Goal: Communication & Community: Answer question/provide support

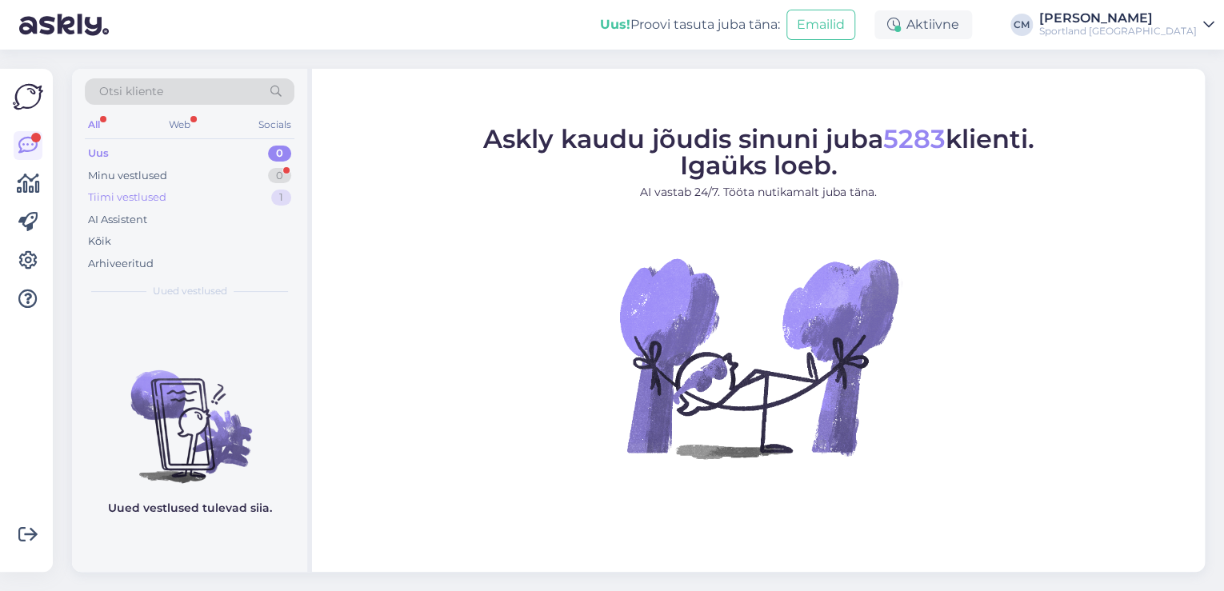
click at [231, 194] on div "Tiimi vestlused 1" at bounding box center [190, 197] width 210 height 22
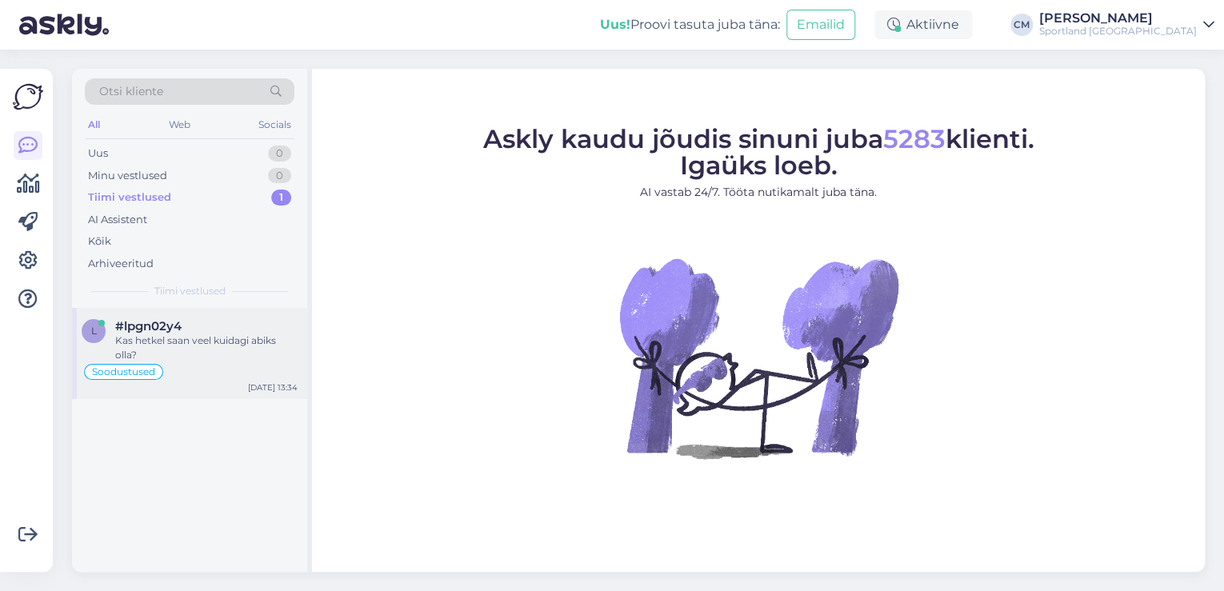
click at [182, 371] on div "Soodustused" at bounding box center [190, 372] width 216 height 19
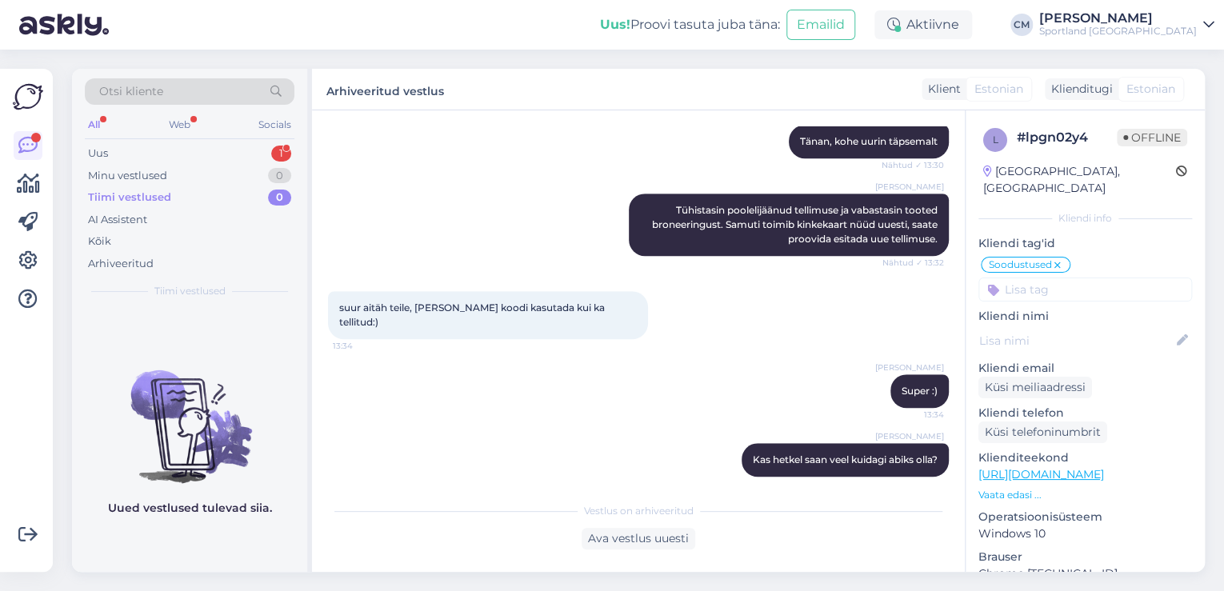
scroll to position [516, 0]
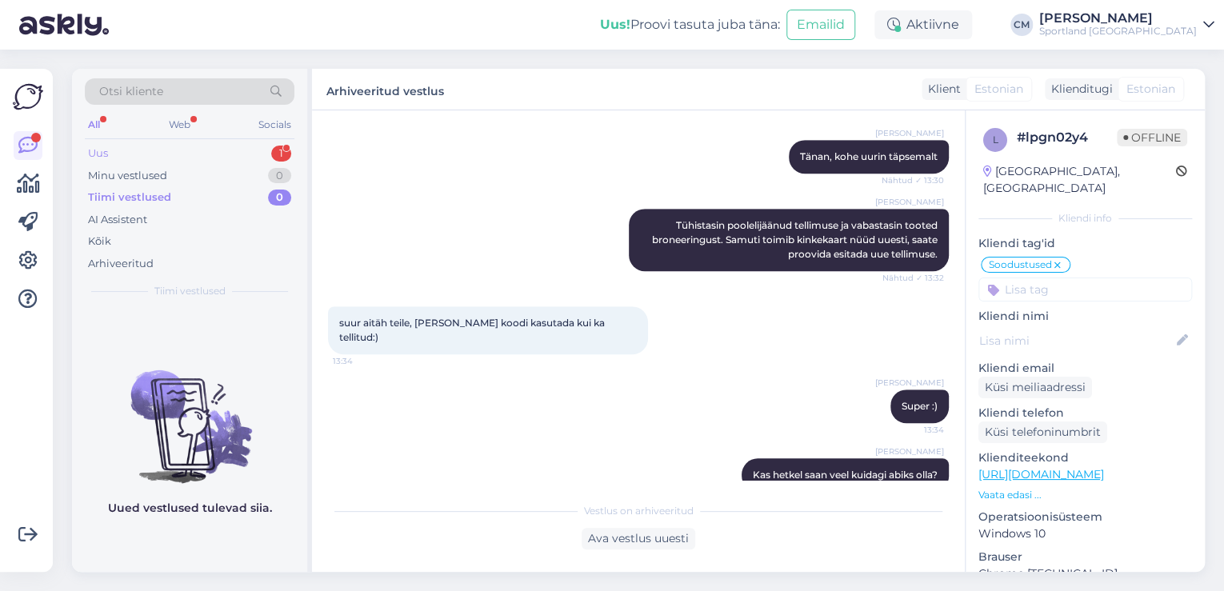
click at [221, 150] on div "Uus 1" at bounding box center [190, 153] width 210 height 22
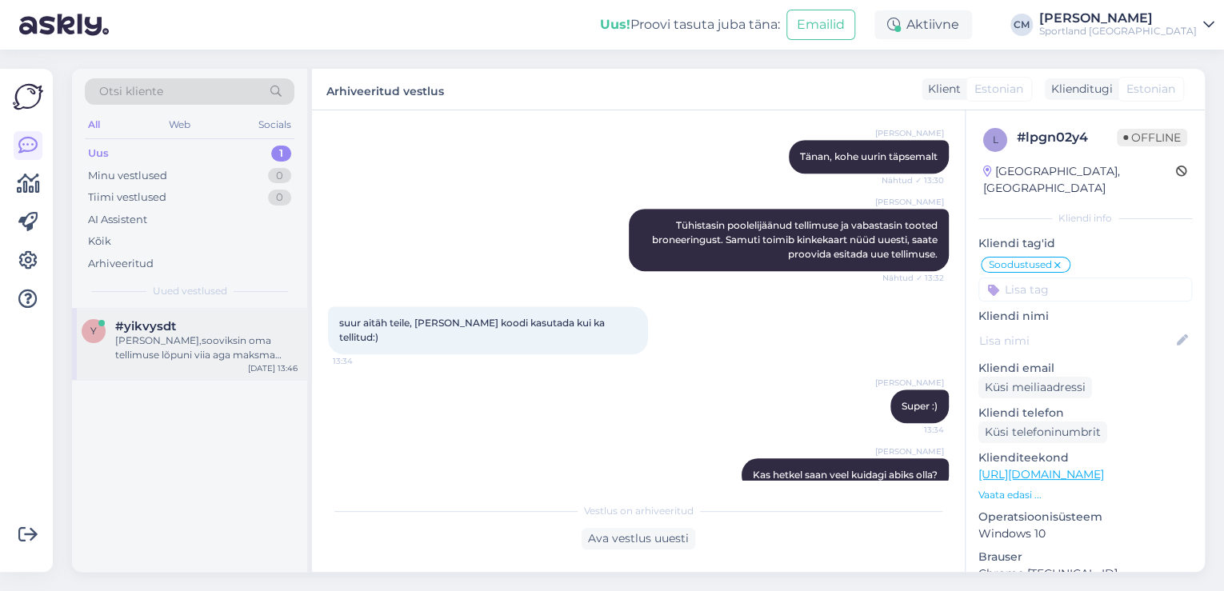
click at [226, 351] on div "[PERSON_NAME],sooviksin oma tellimuse lõpuni viia aga maksma hakates vajutasin …" at bounding box center [206, 348] width 182 height 29
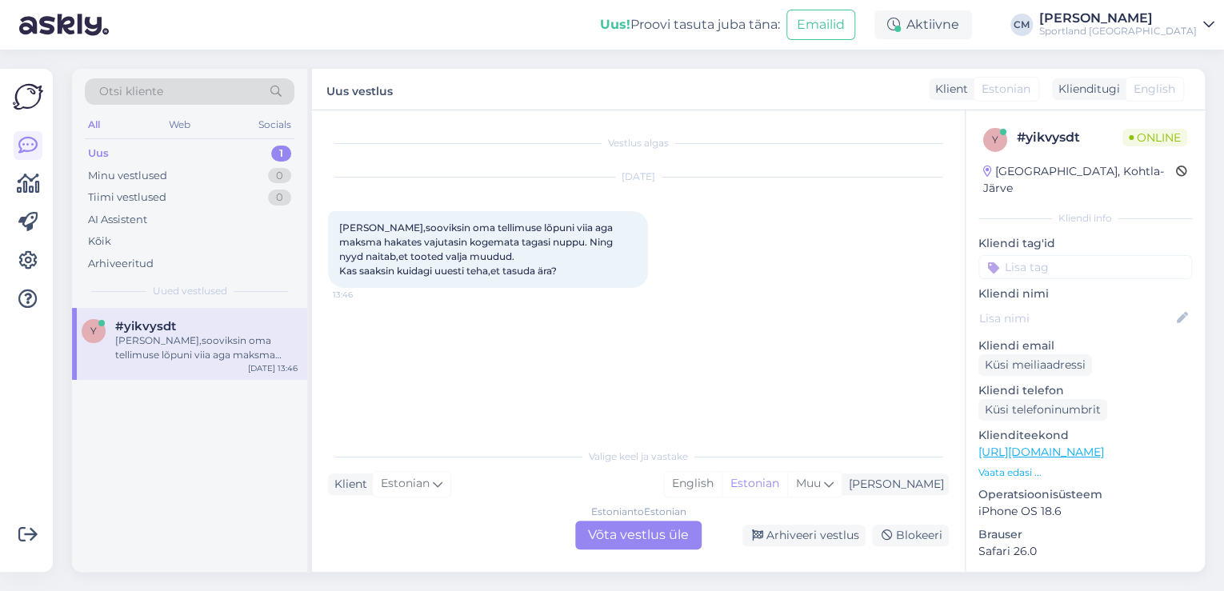
click at [689, 535] on div "Estonian to Estonian Võta vestlus üle" at bounding box center [638, 535] width 126 height 29
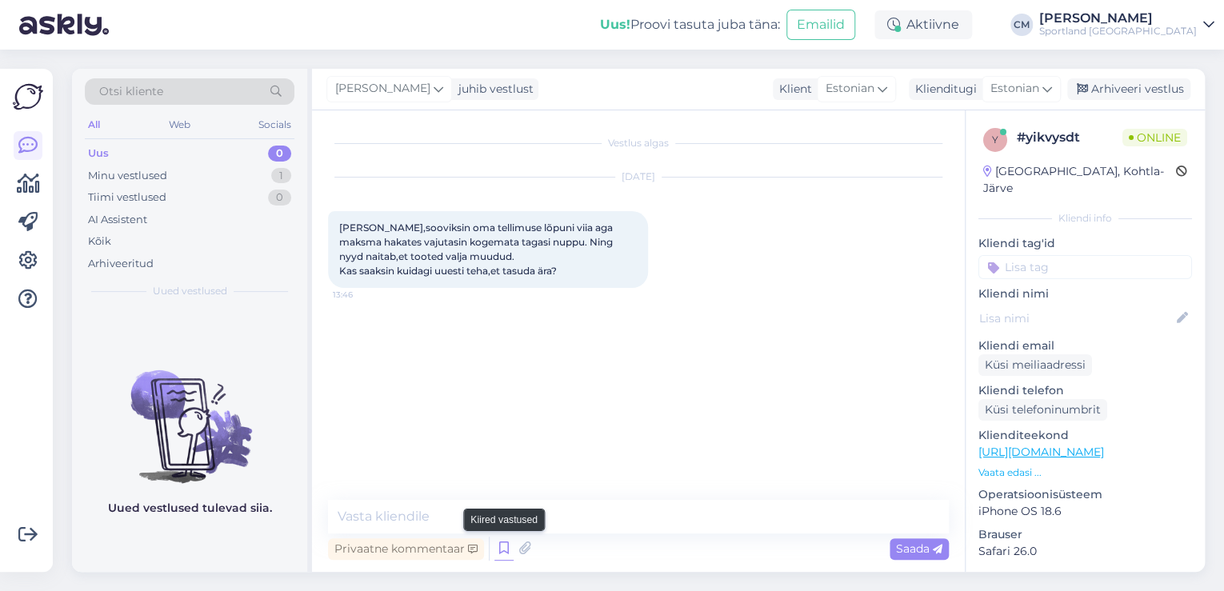
click at [511, 547] on icon at bounding box center [504, 549] width 19 height 24
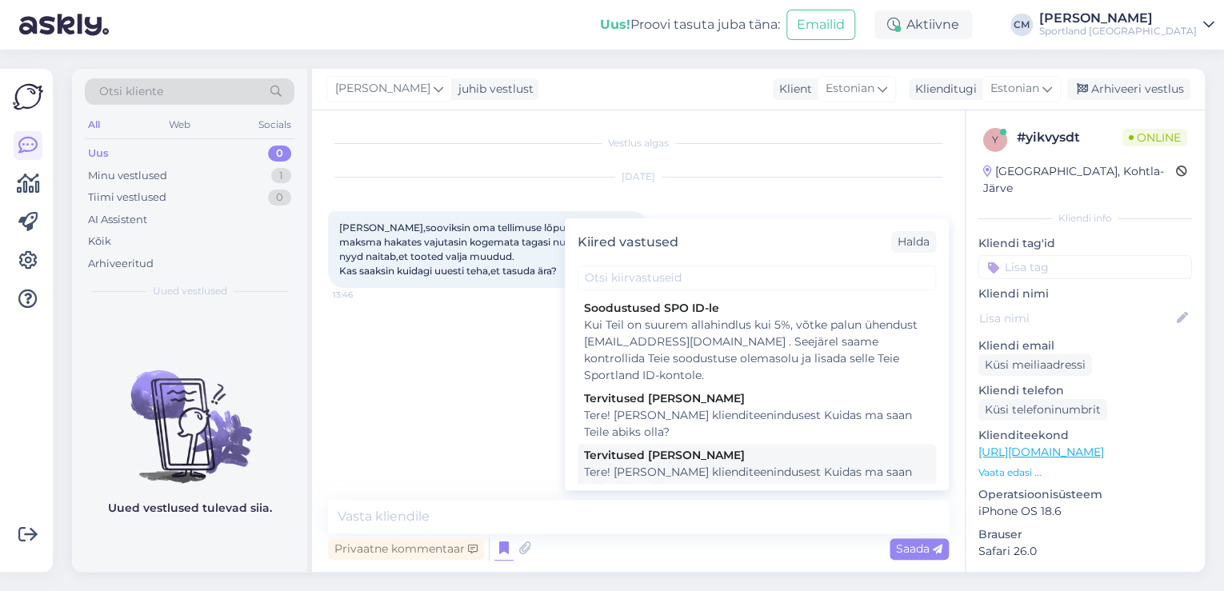
click at [707, 466] on div "Tere! [PERSON_NAME] klienditeenindusest Kuidas ma saan Teile abiks olla?" at bounding box center [757, 481] width 346 height 34
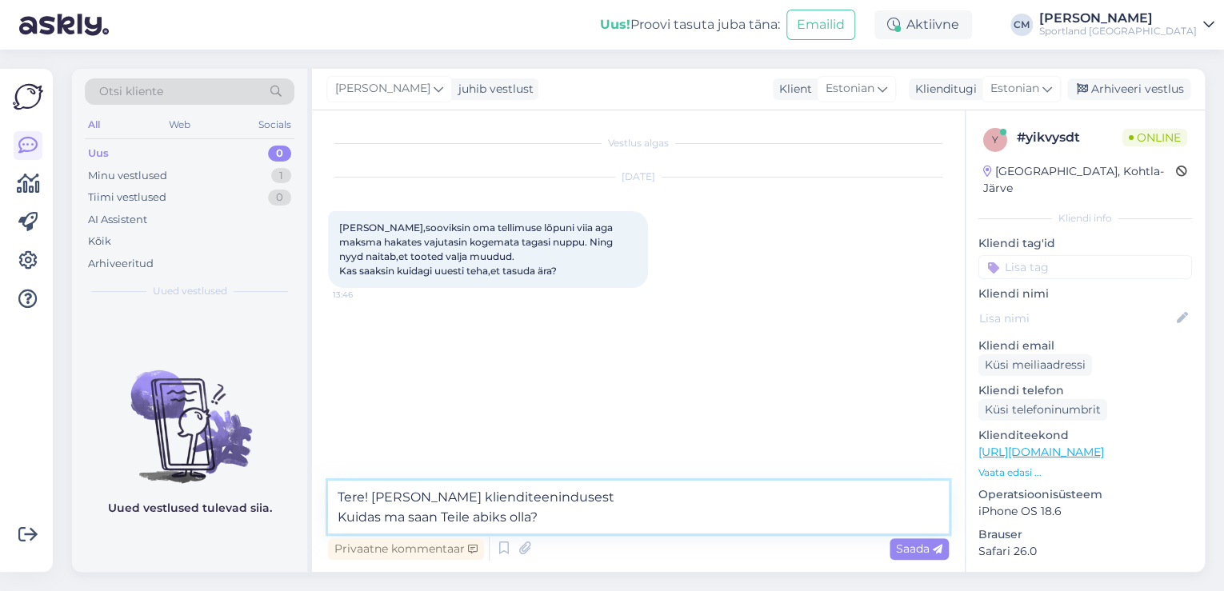
drag, startPoint x: 529, startPoint y: 527, endPoint x: 284, endPoint y: 544, distance: 245.5
click at [284, 544] on div "Otsi kliente All Web Socials Uus 0 Minu vestlused 1 Tiimi vestlused 0 AI Assist…" at bounding box center [638, 320] width 1133 height 503
type textarea "Tere! [PERSON_NAME] klienditeenindusest"
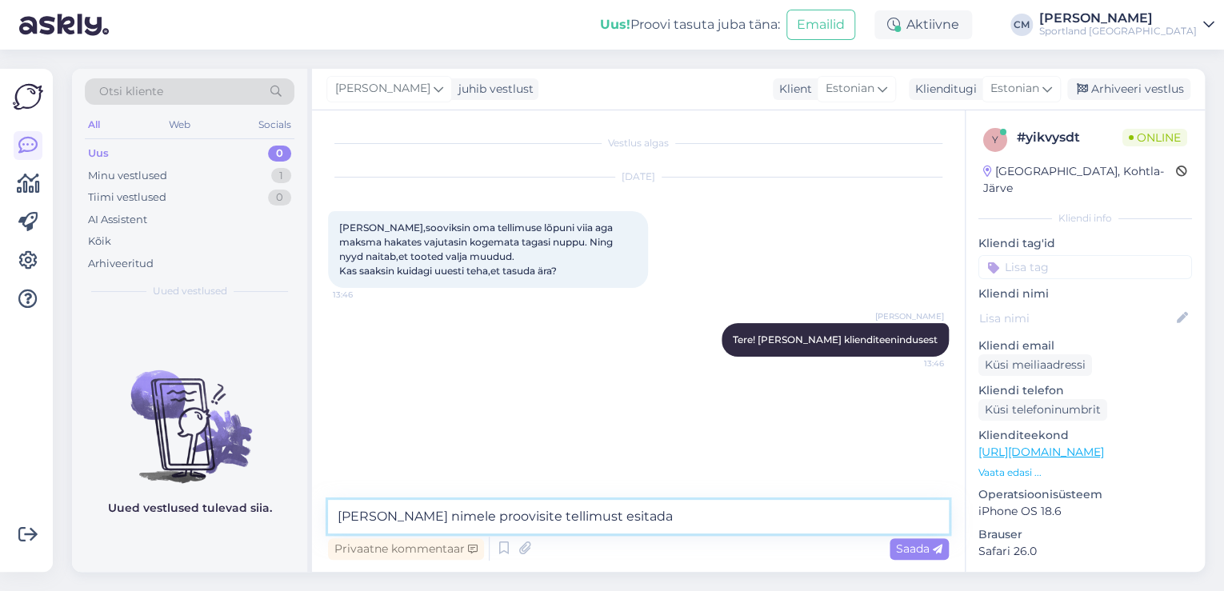
type textarea "[PERSON_NAME] nimele proovisite tellimust esitada?"
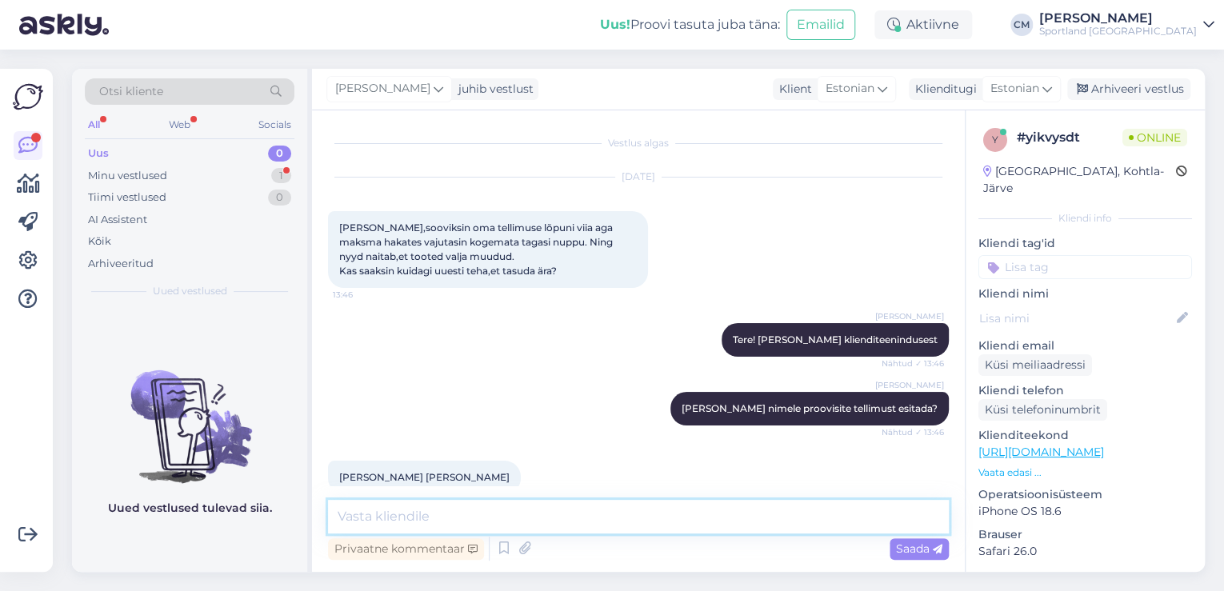
scroll to position [26, 0]
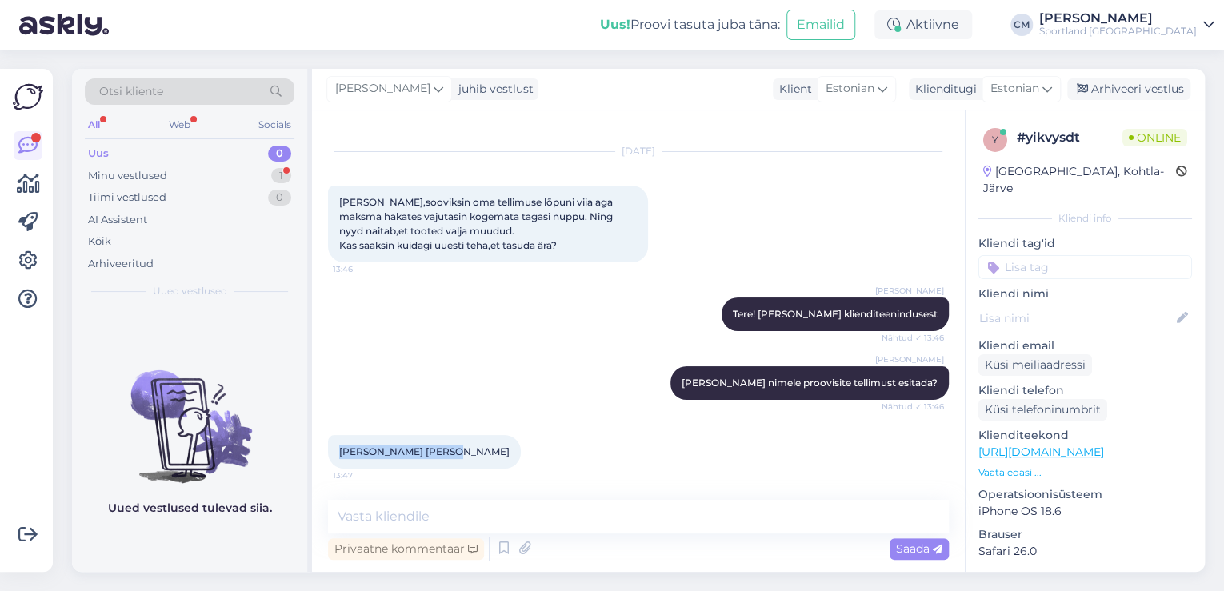
drag, startPoint x: 435, startPoint y: 452, endPoint x: 335, endPoint y: 446, distance: 100.2
click at [335, 446] on div "[PERSON_NAME] [PERSON_NAME] 13:47" at bounding box center [424, 452] width 193 height 34
copy span "[PERSON_NAME] [PERSON_NAME]"
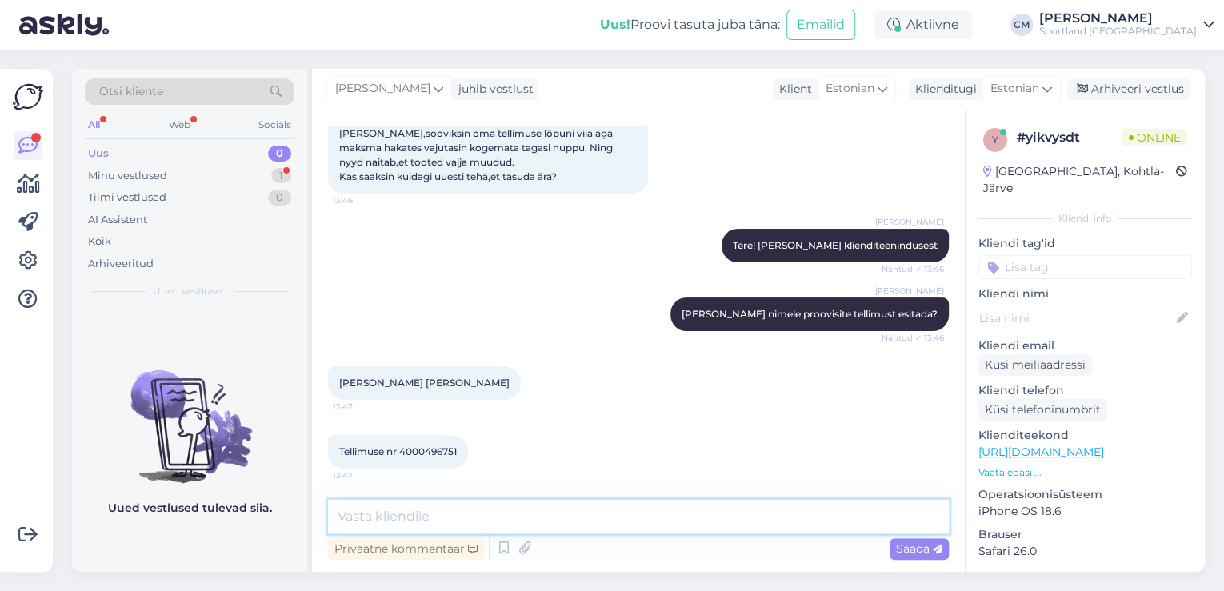
click at [520, 515] on textarea at bounding box center [638, 517] width 621 height 34
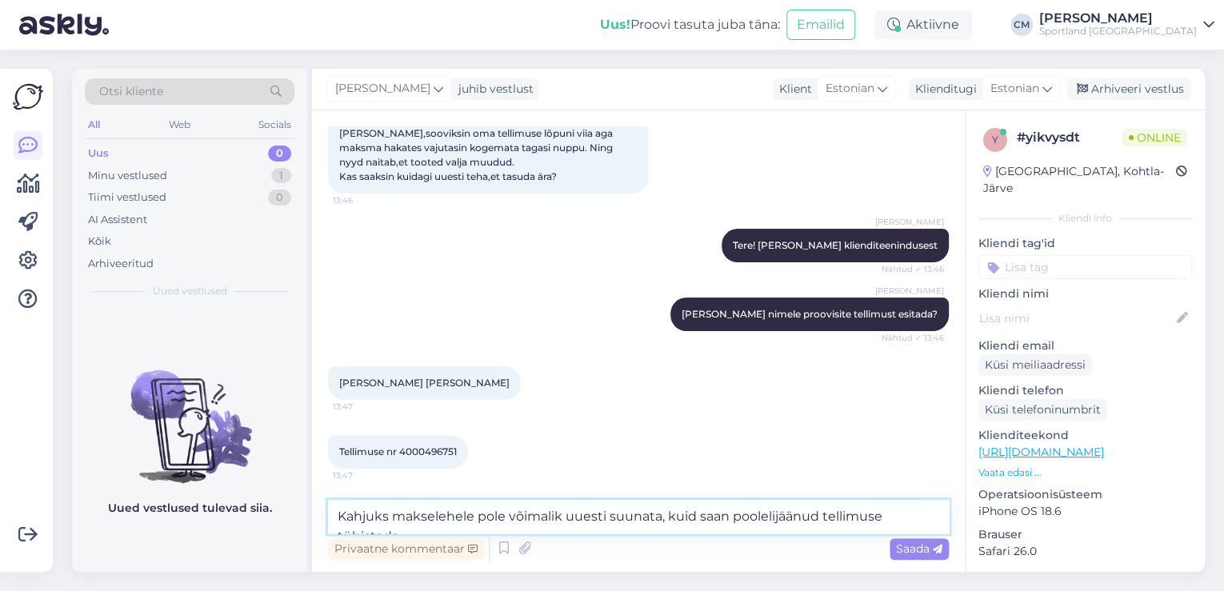
scroll to position [112, 0]
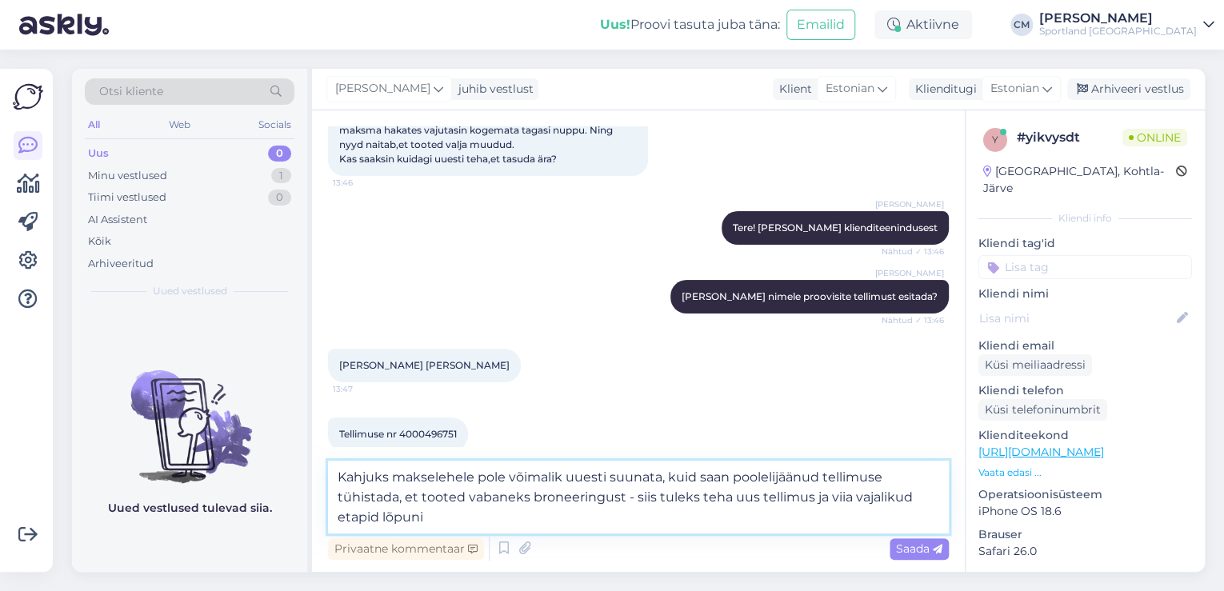
type textarea "Kahjuks makselehele pole võimalik uuesti suunata, kuid saan poolelijäänud telli…"
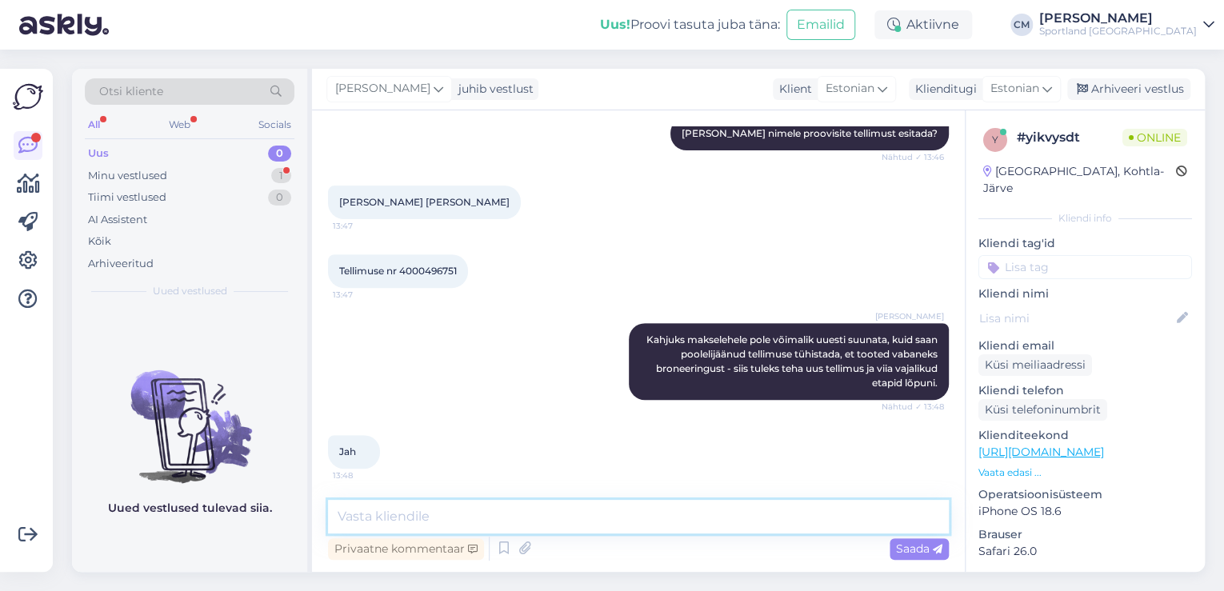
scroll to position [344, 0]
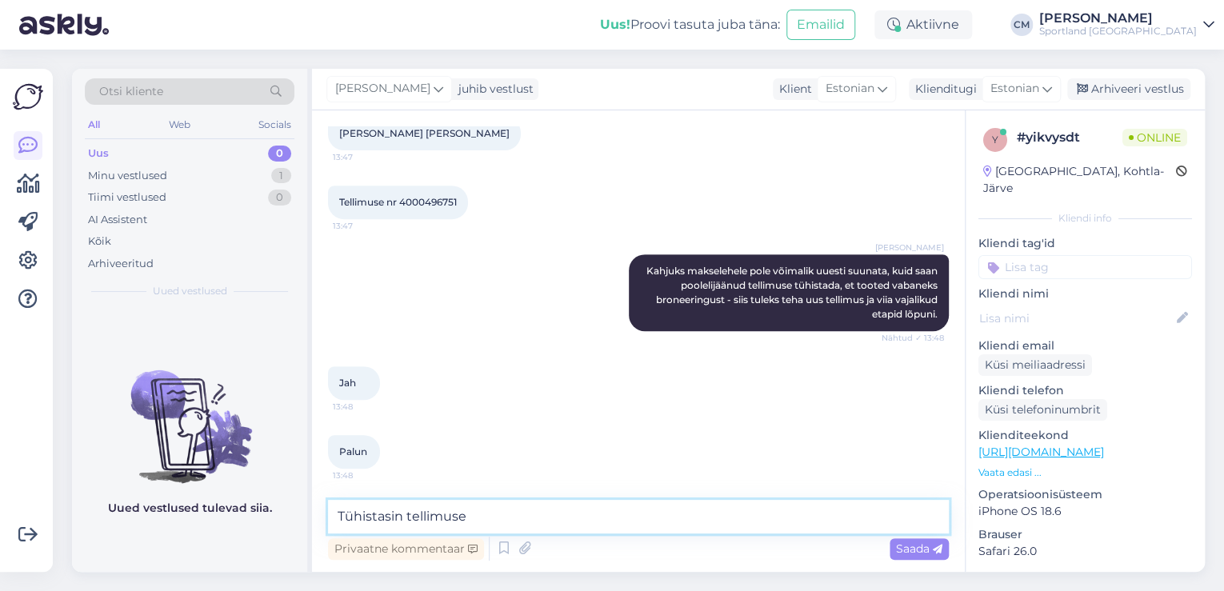
type textarea "Tühistasin tellimuse."
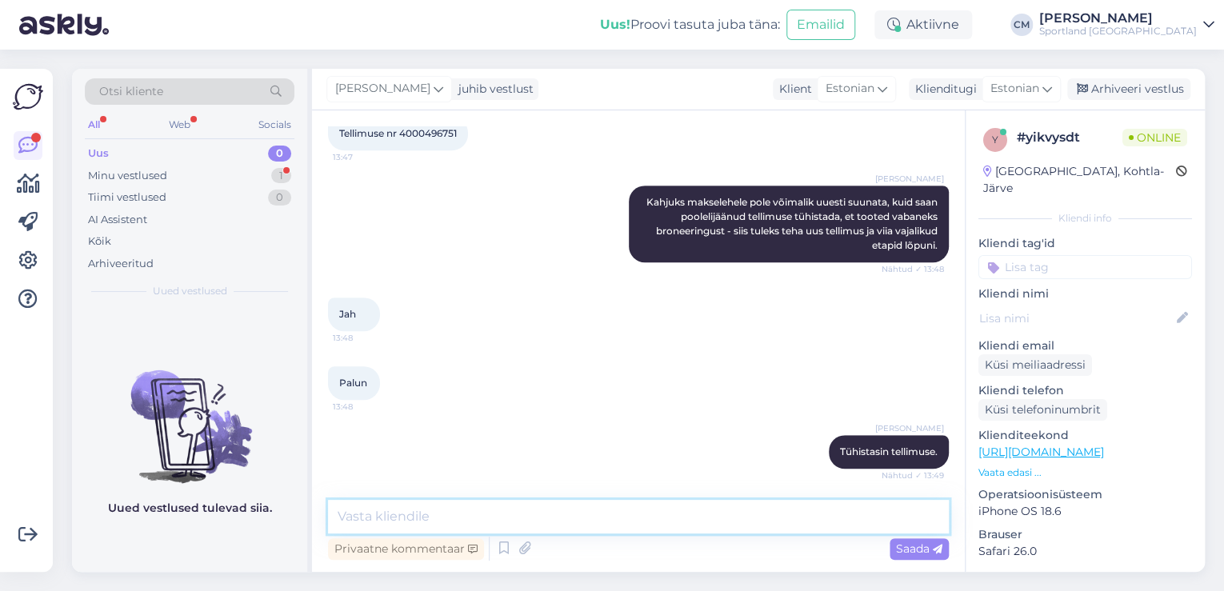
scroll to position [482, 0]
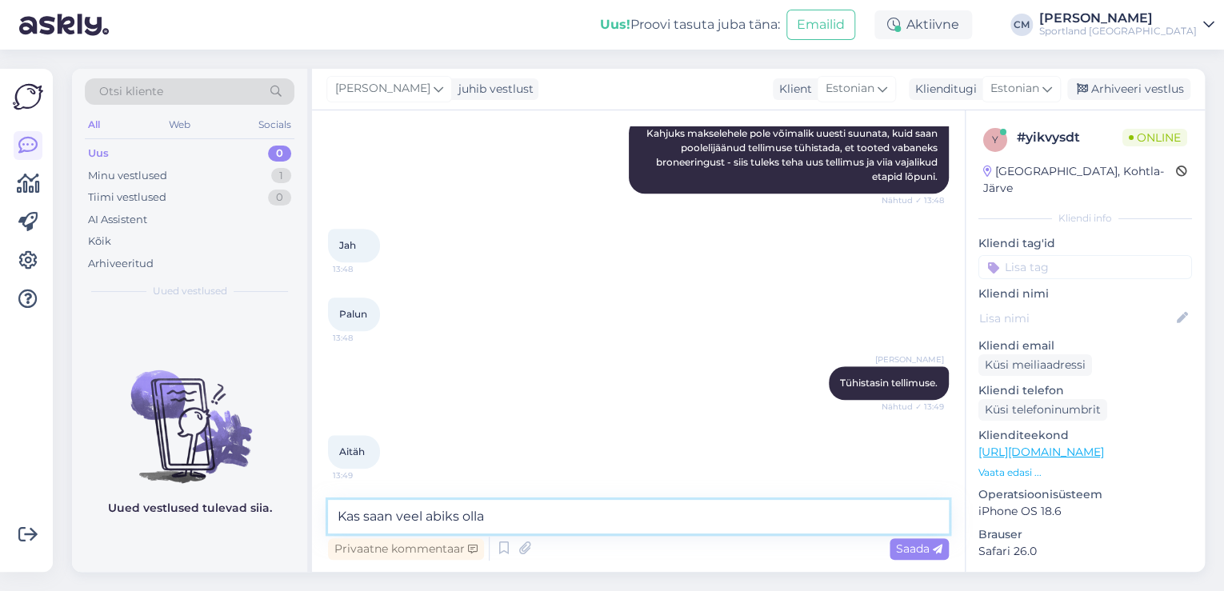
type textarea "Kas saan veel abiks olla?"
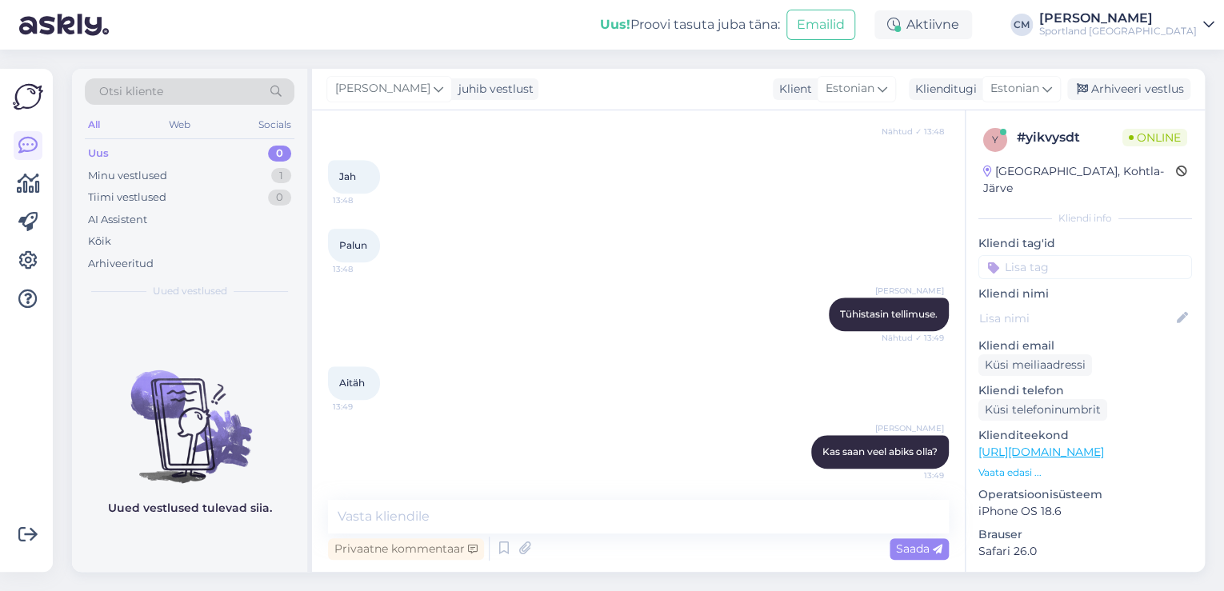
click at [1051, 255] on input at bounding box center [1086, 267] width 214 height 24
type input "pro"
click at [1075, 302] on div "Tellimuse probleemid" at bounding box center [1085, 310] width 119 height 16
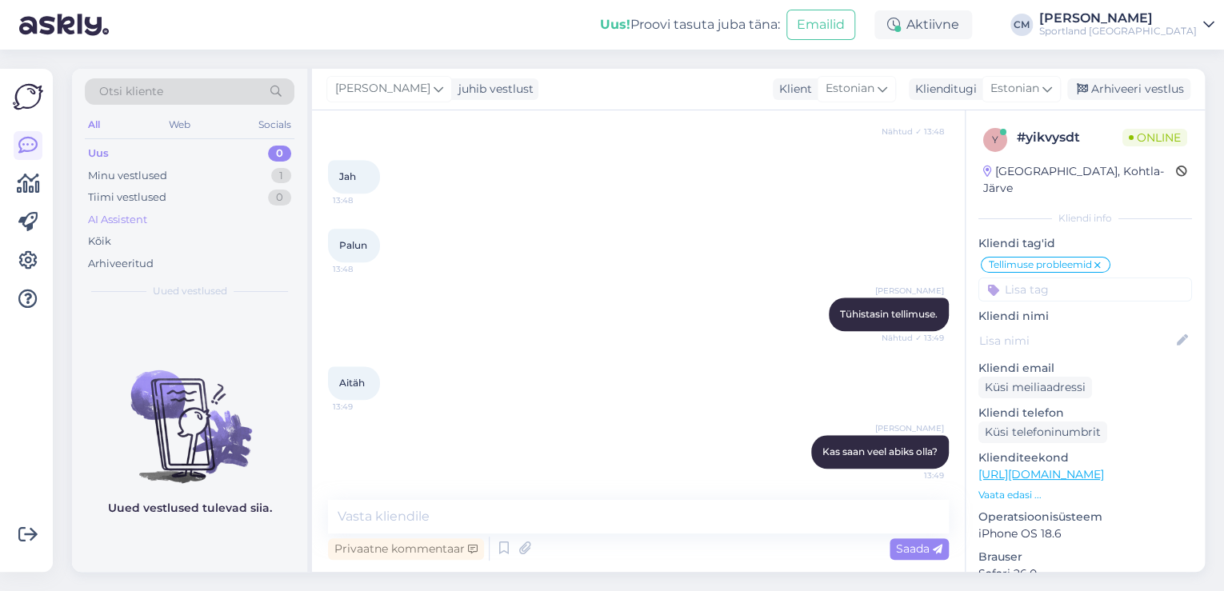
click at [129, 227] on div "AI Assistent" at bounding box center [190, 220] width 210 height 22
click at [128, 233] on div "Kõik" at bounding box center [190, 241] width 210 height 22
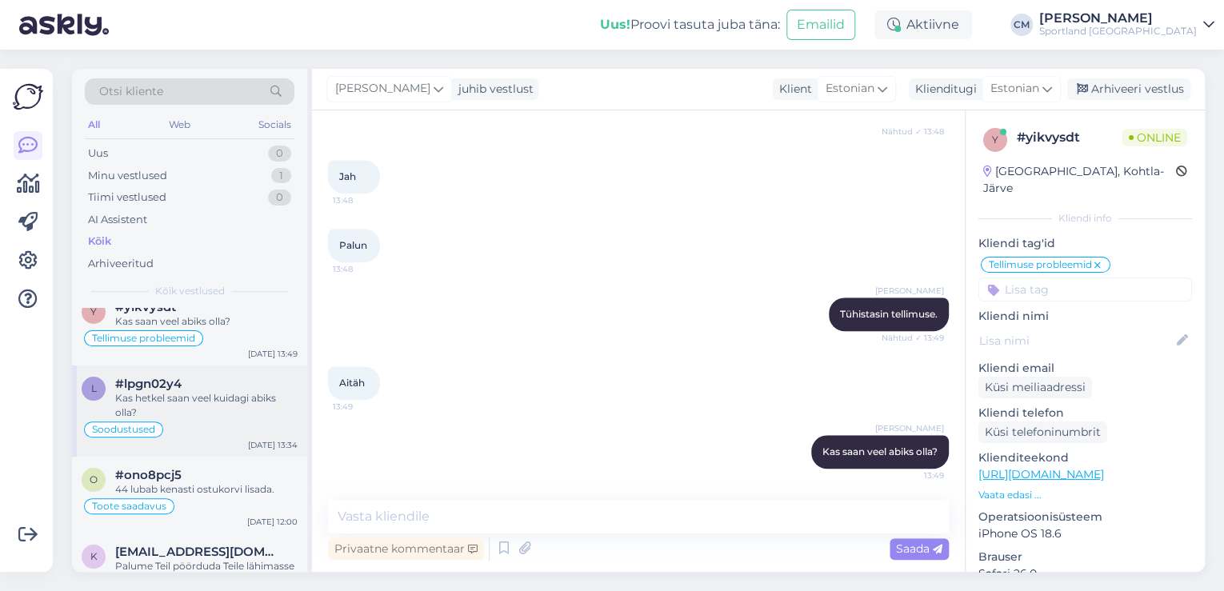
scroll to position [0, 0]
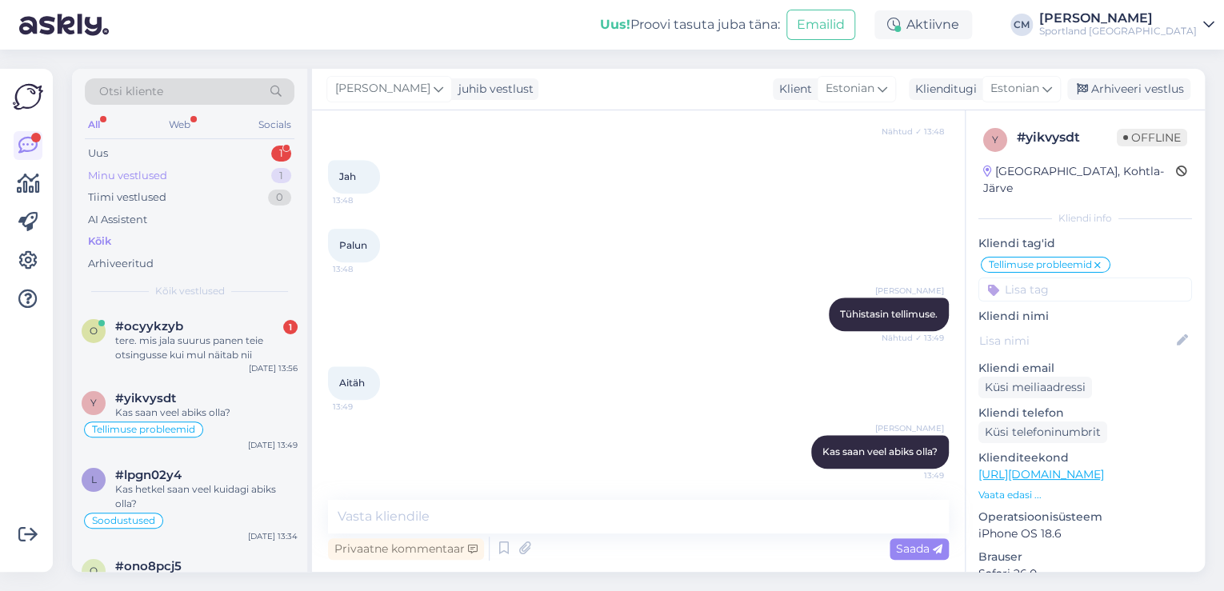
click at [266, 183] on div "Minu vestlused 1" at bounding box center [190, 176] width 210 height 22
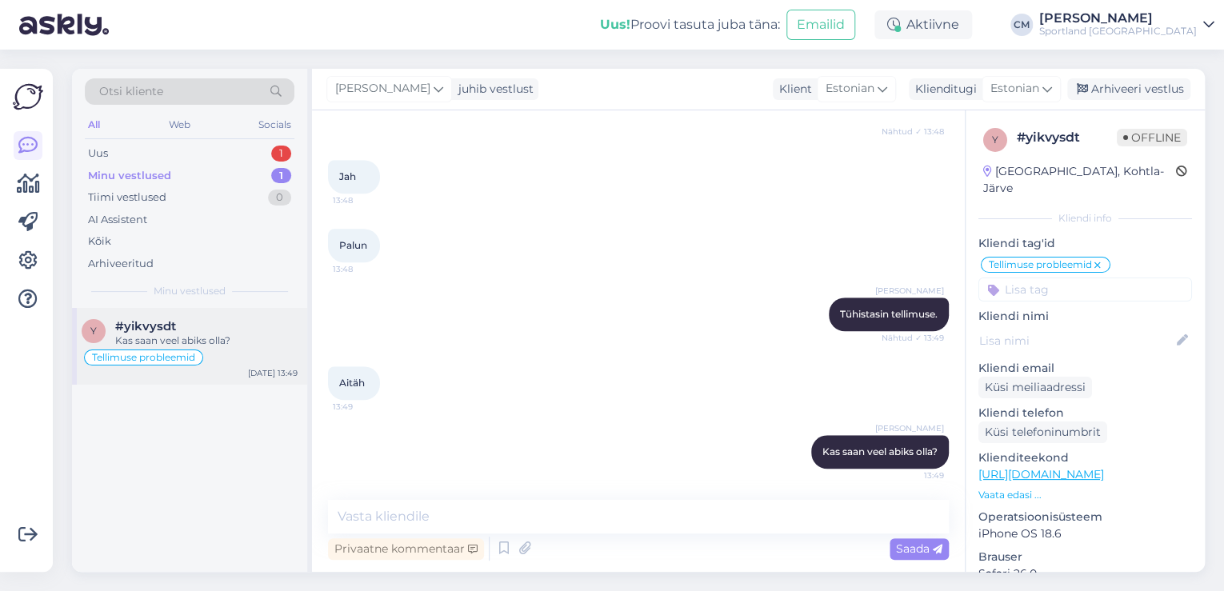
click at [259, 361] on div "Tellimuse probleemid" at bounding box center [190, 357] width 216 height 19
click at [1116, 96] on div "Arhiveeri vestlus" at bounding box center [1129, 89] width 123 height 22
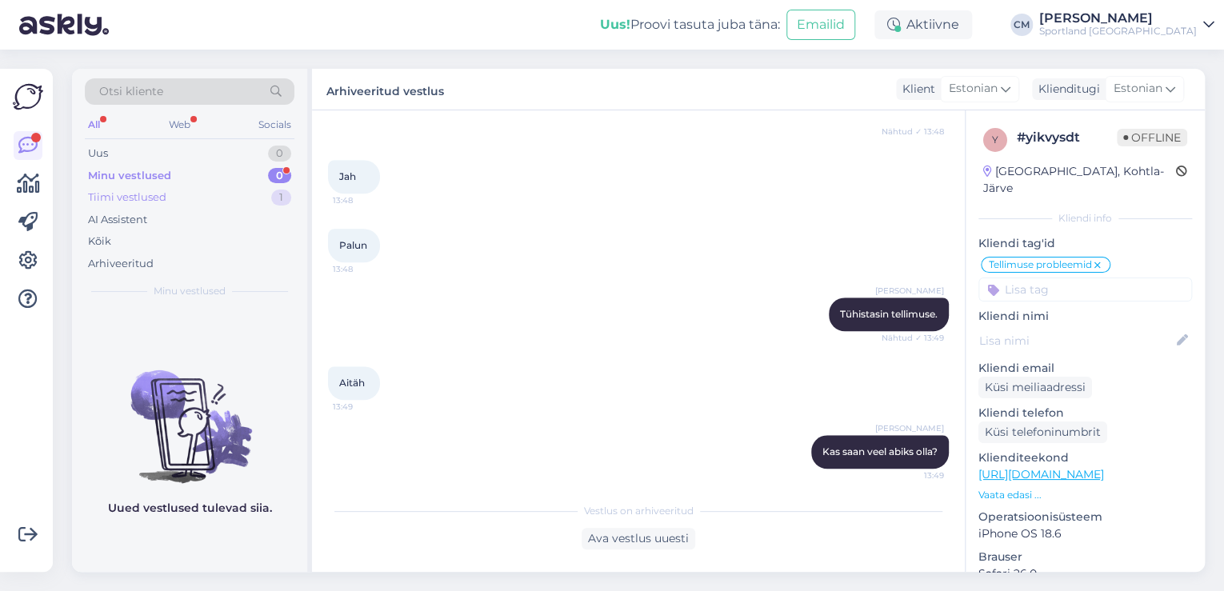
click at [270, 196] on div "Tiimi vestlused 1" at bounding box center [190, 197] width 210 height 22
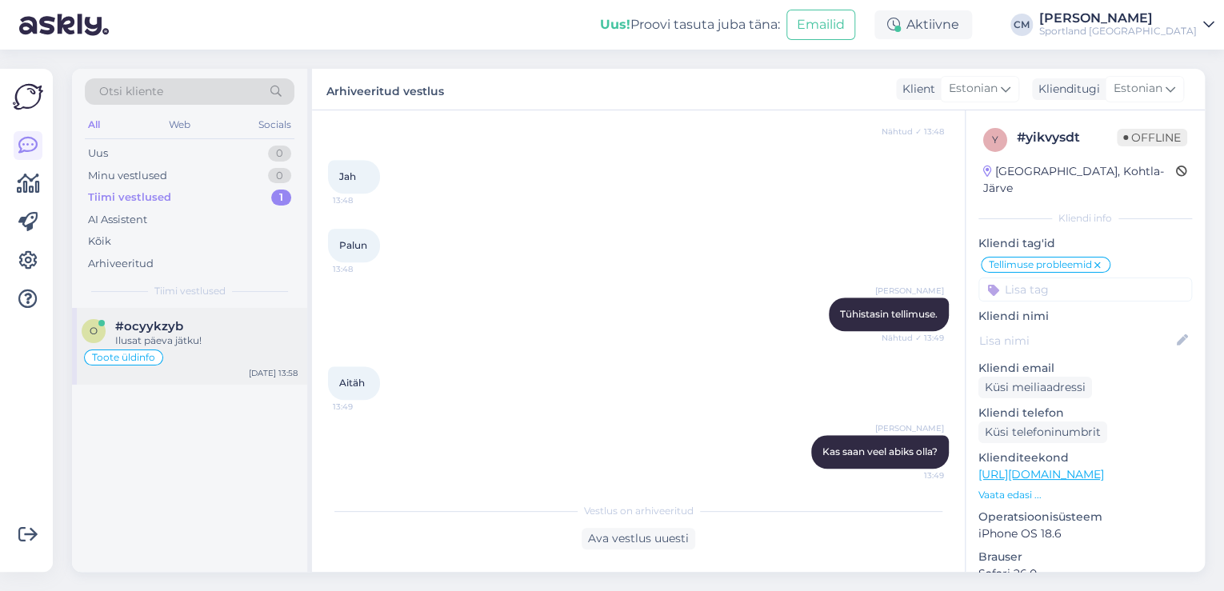
click at [220, 319] on div "#ocyykzyb" at bounding box center [206, 326] width 182 height 14
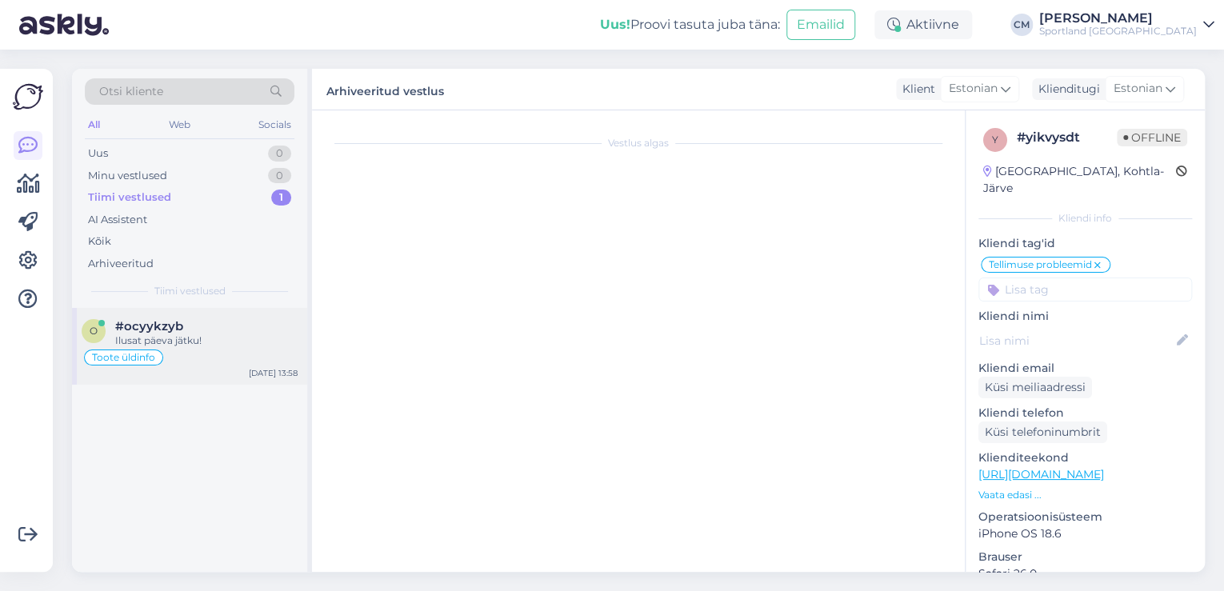
scroll to position [379, 0]
